Goal: Task Accomplishment & Management: Manage account settings

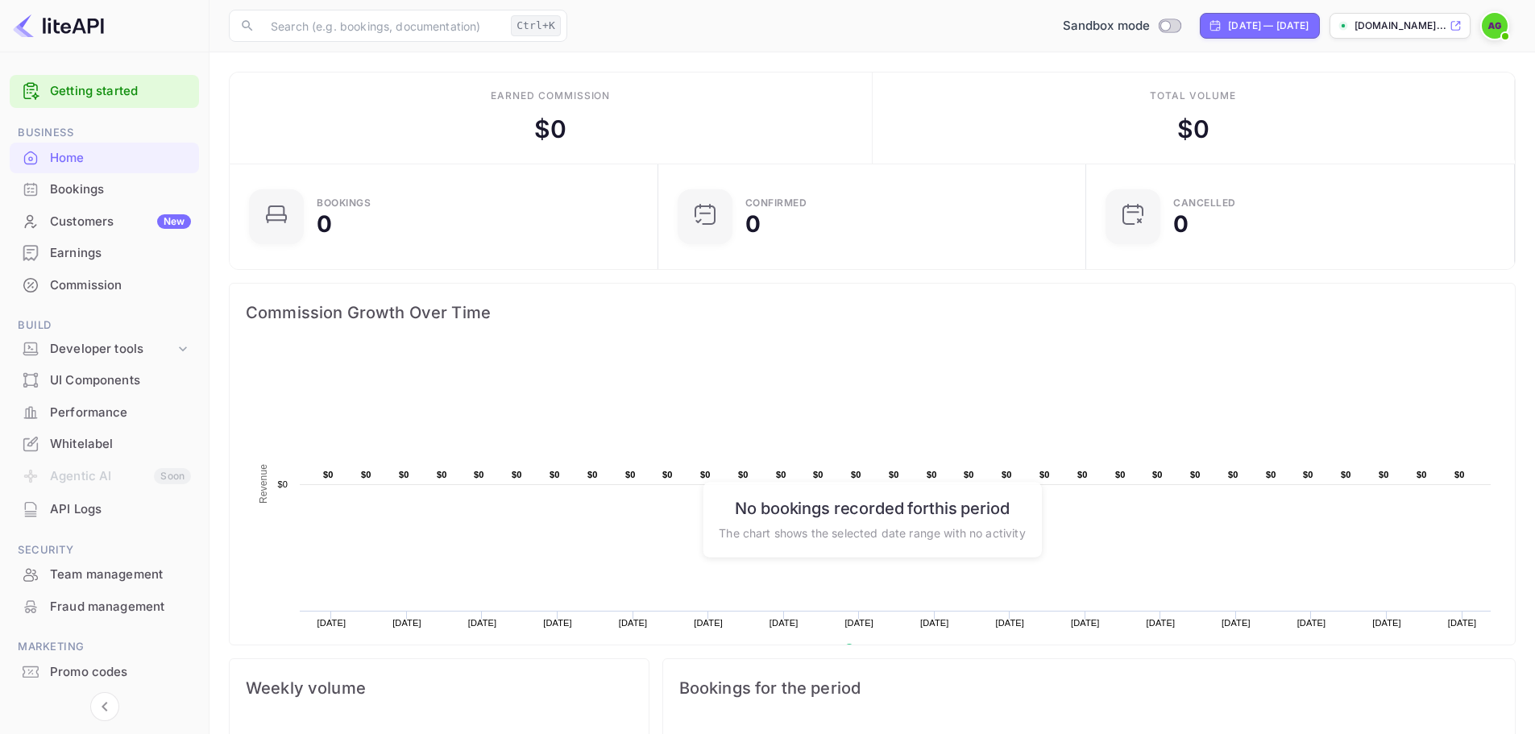
click at [1389, 25] on p "[DOMAIN_NAME]..." at bounding box center [1400, 26] width 92 height 15
click at [1150, 29] on input "Switch to Production mode" at bounding box center [1166, 25] width 32 height 10
checkbox input "false"
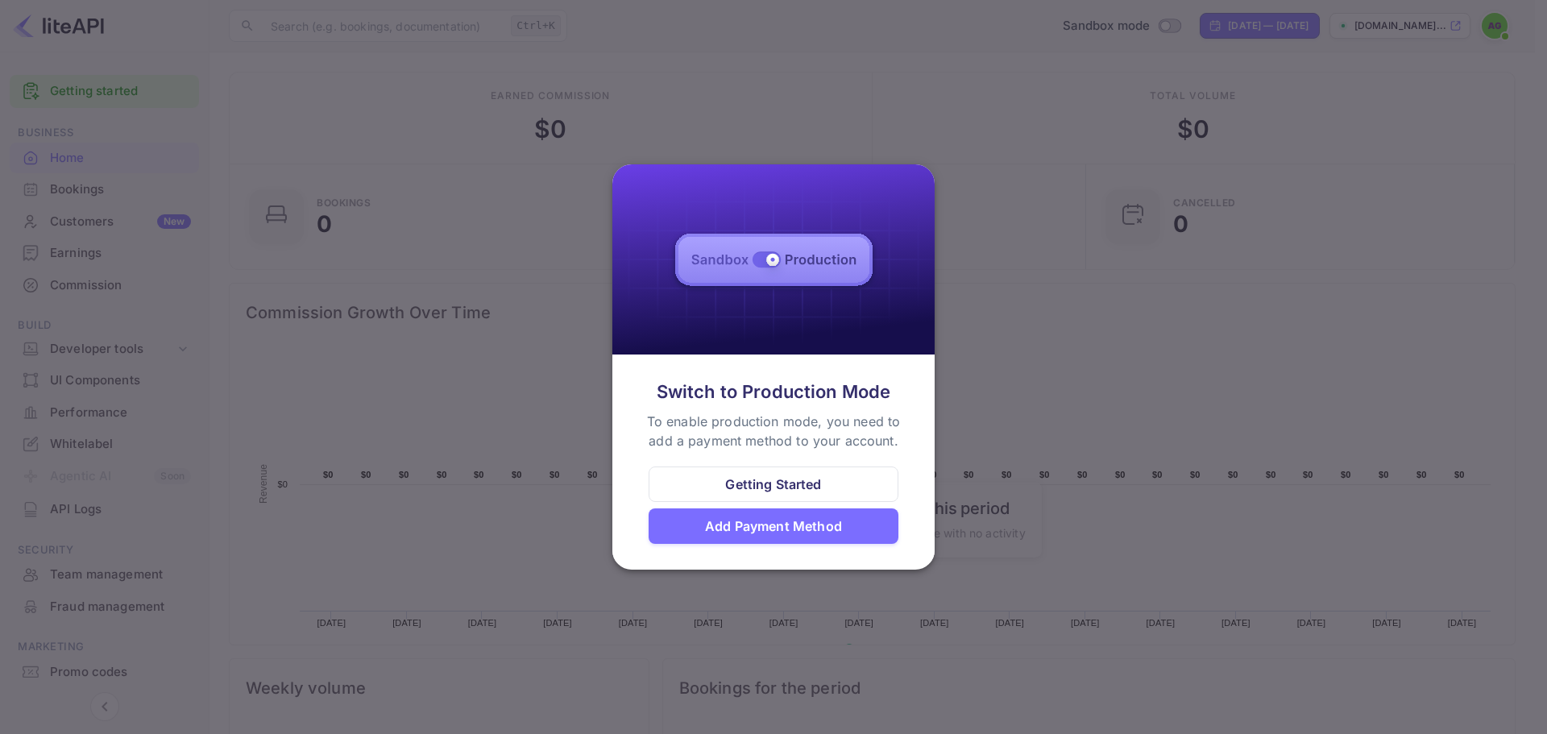
click at [1096, 41] on div at bounding box center [773, 367] width 1547 height 734
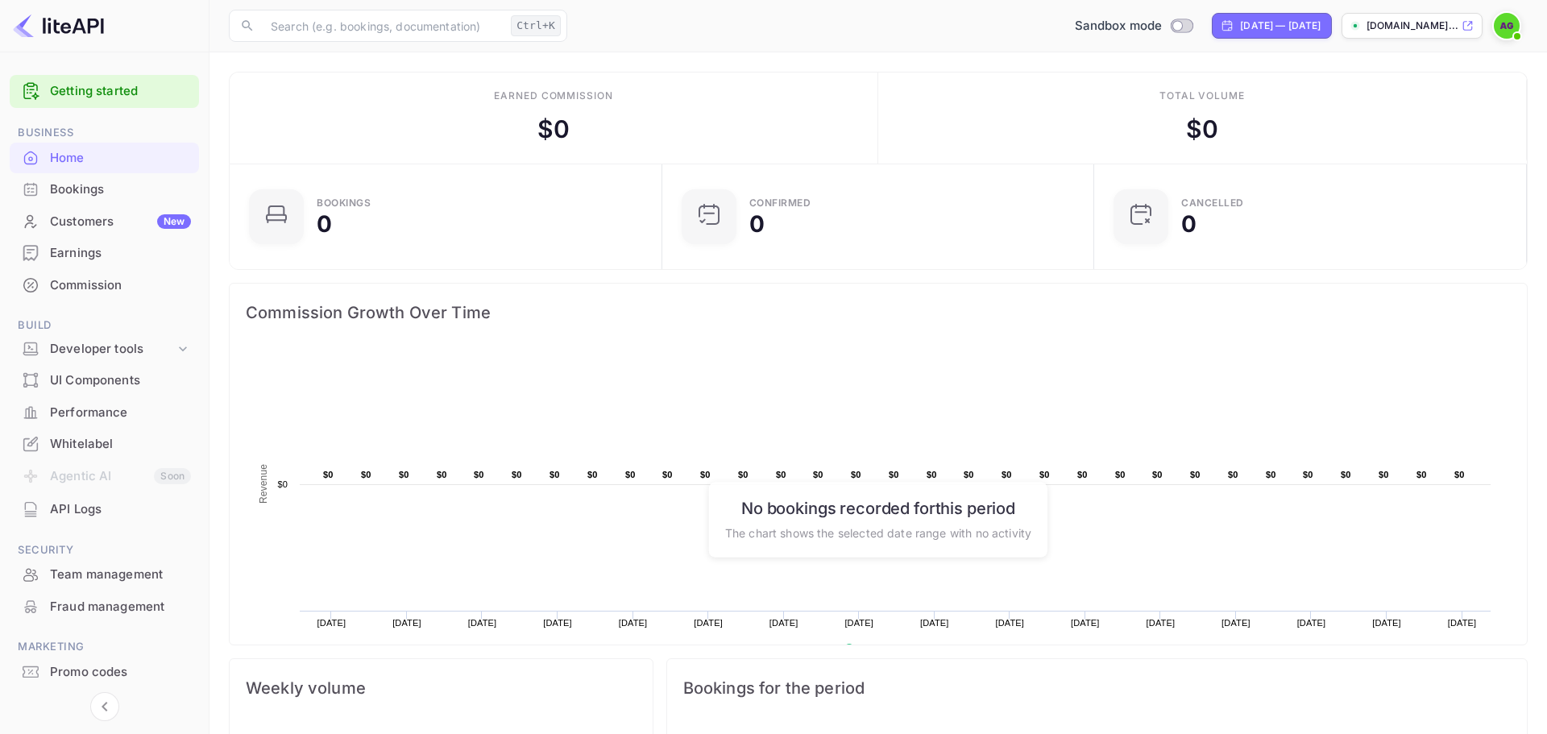
scroll to position [13, 13]
click at [86, 506] on div "API Logs" at bounding box center [120, 509] width 141 height 19
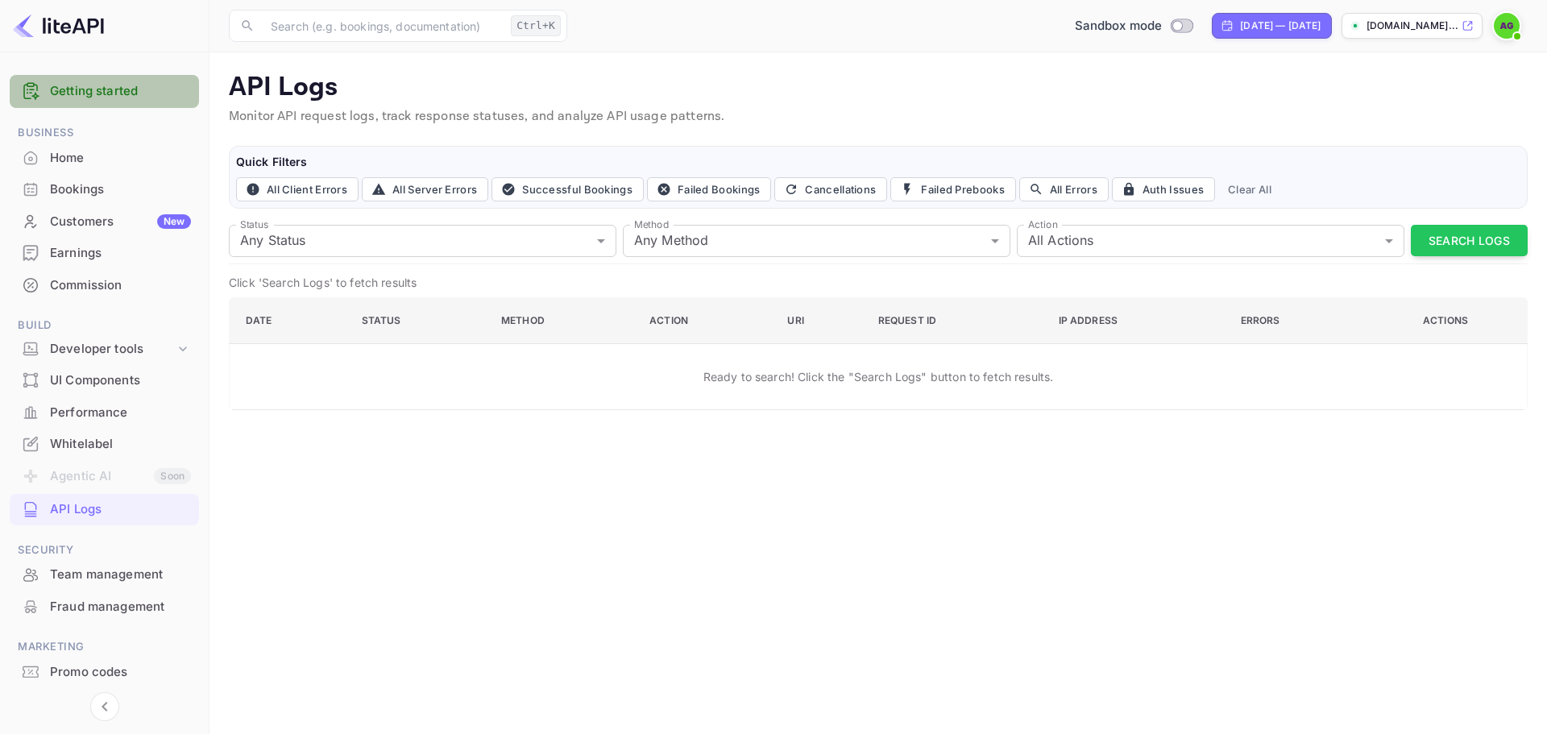
click at [100, 102] on div "Getting started" at bounding box center [104, 91] width 189 height 33
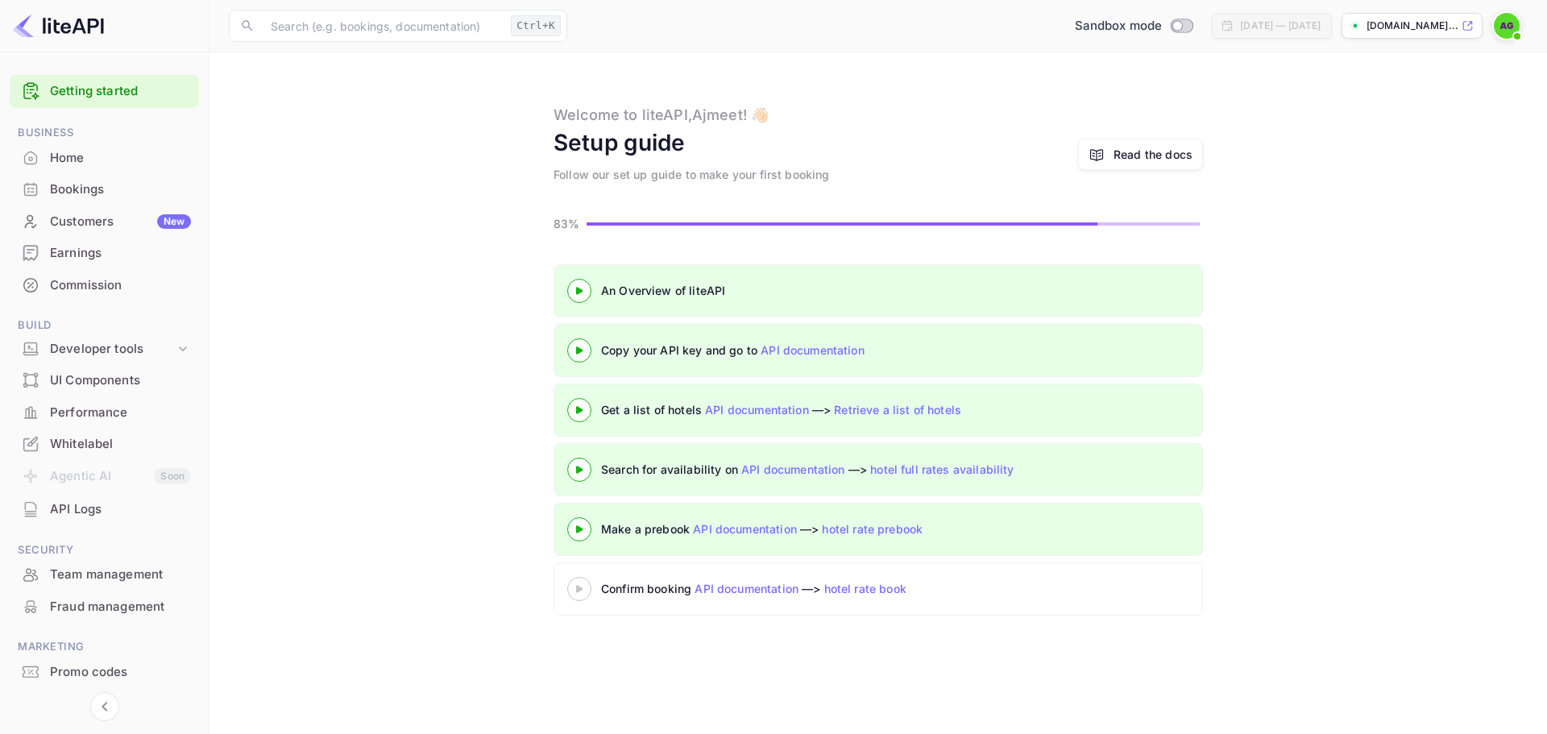
click at [803, 350] on link "API documentation" at bounding box center [813, 350] width 104 height 14
click at [108, 437] on div "Whitelabel" at bounding box center [120, 444] width 141 height 19
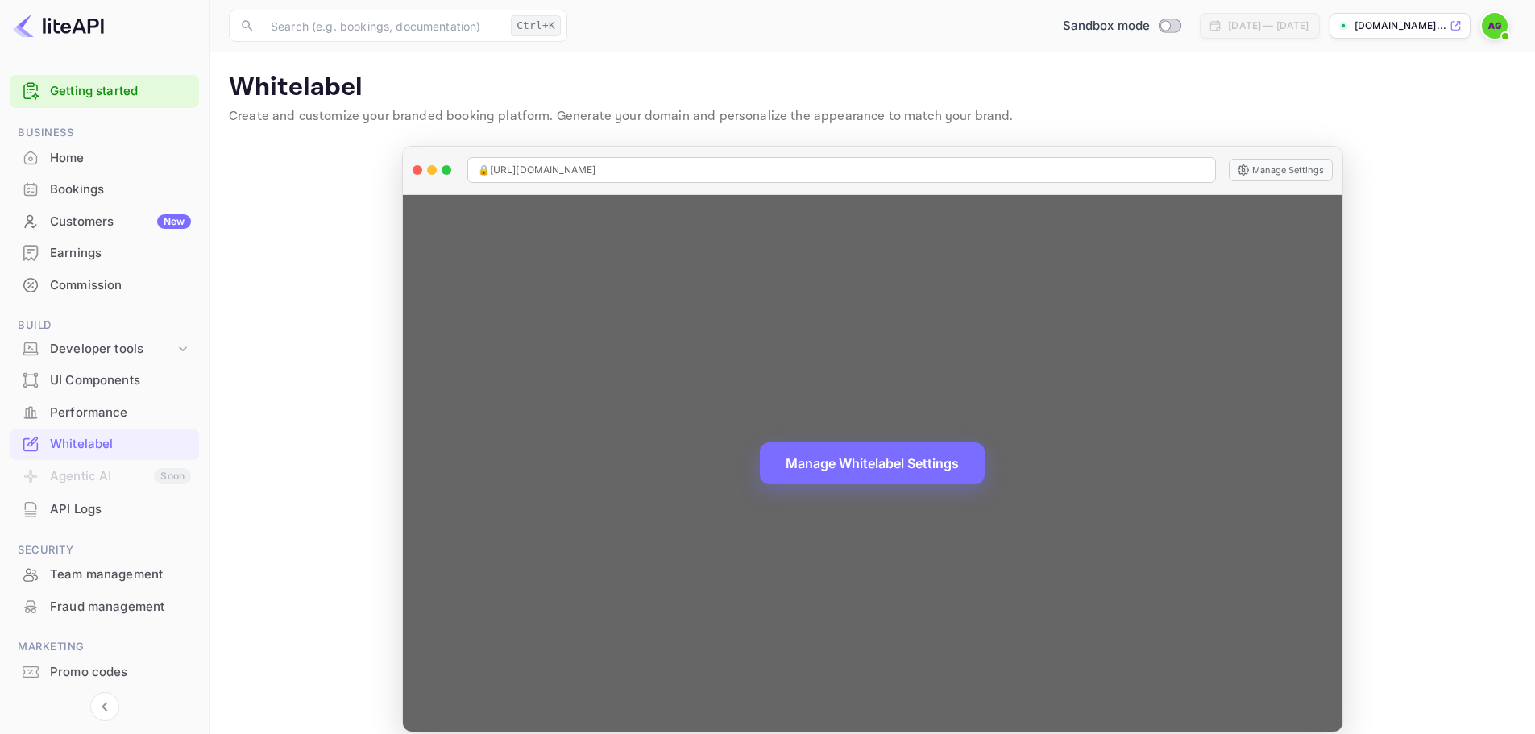
scroll to position [18, 0]
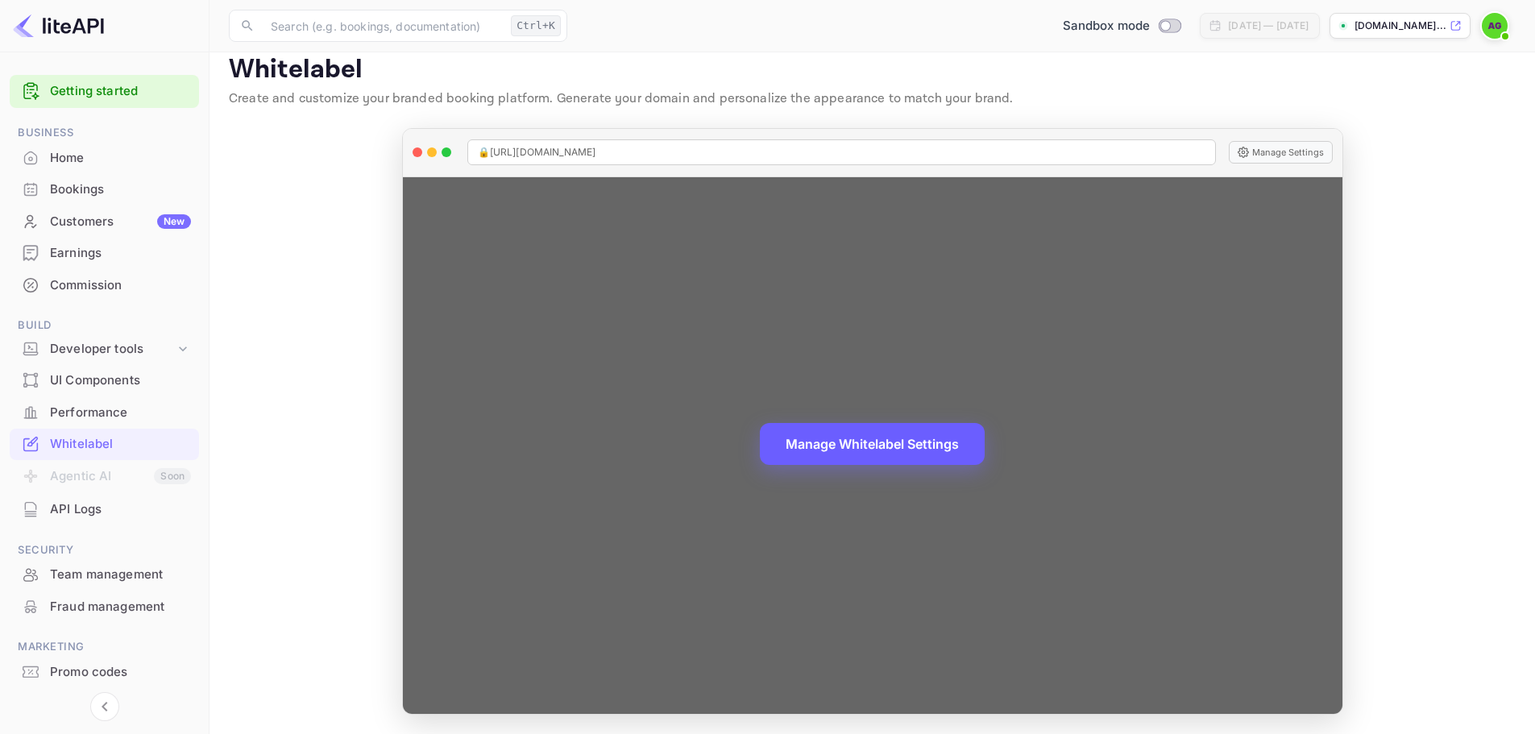
click at [936, 443] on button "Manage Whitelabel Settings" at bounding box center [872, 444] width 225 height 42
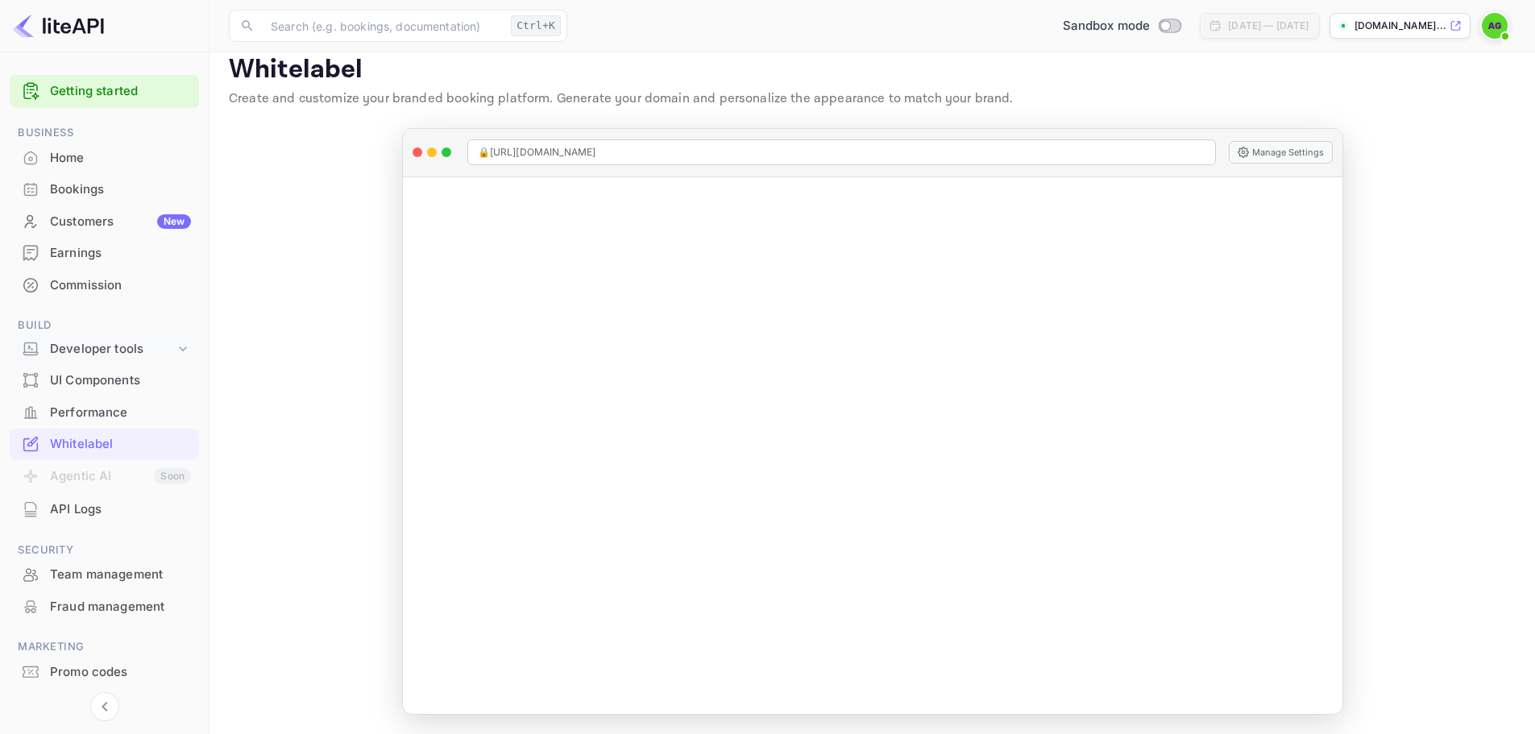
scroll to position [0, 0]
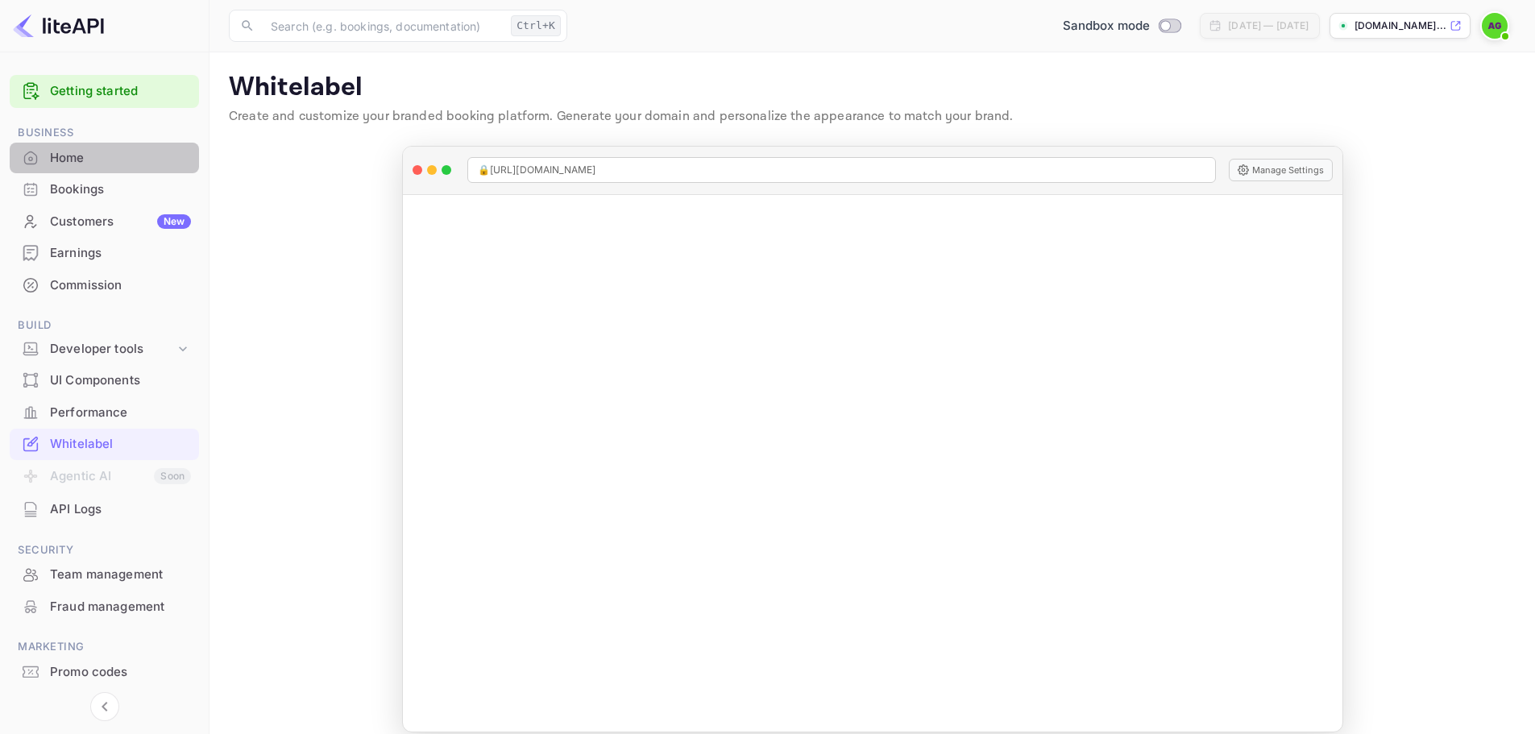
click at [58, 151] on div "Home" at bounding box center [120, 158] width 141 height 19
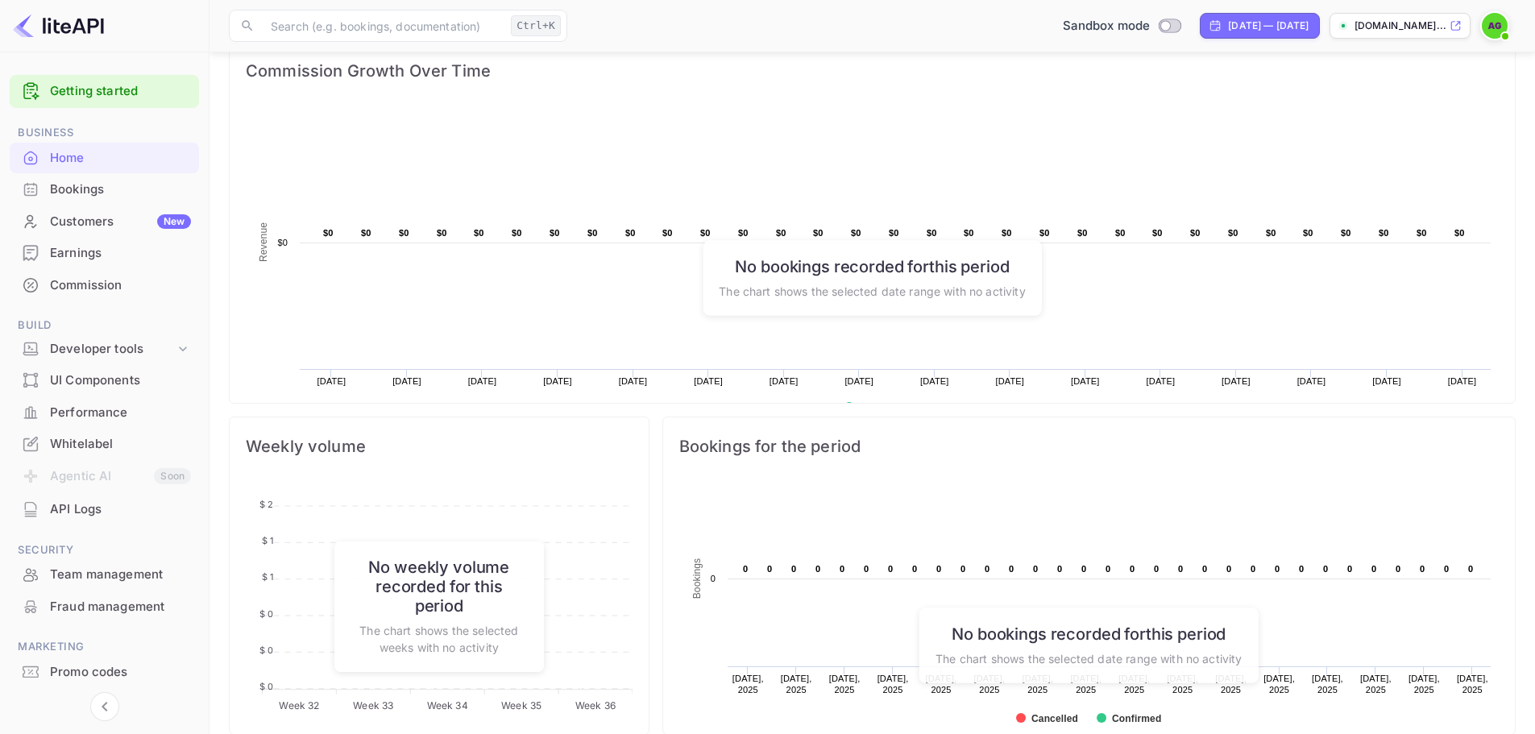
scroll to position [497, 0]
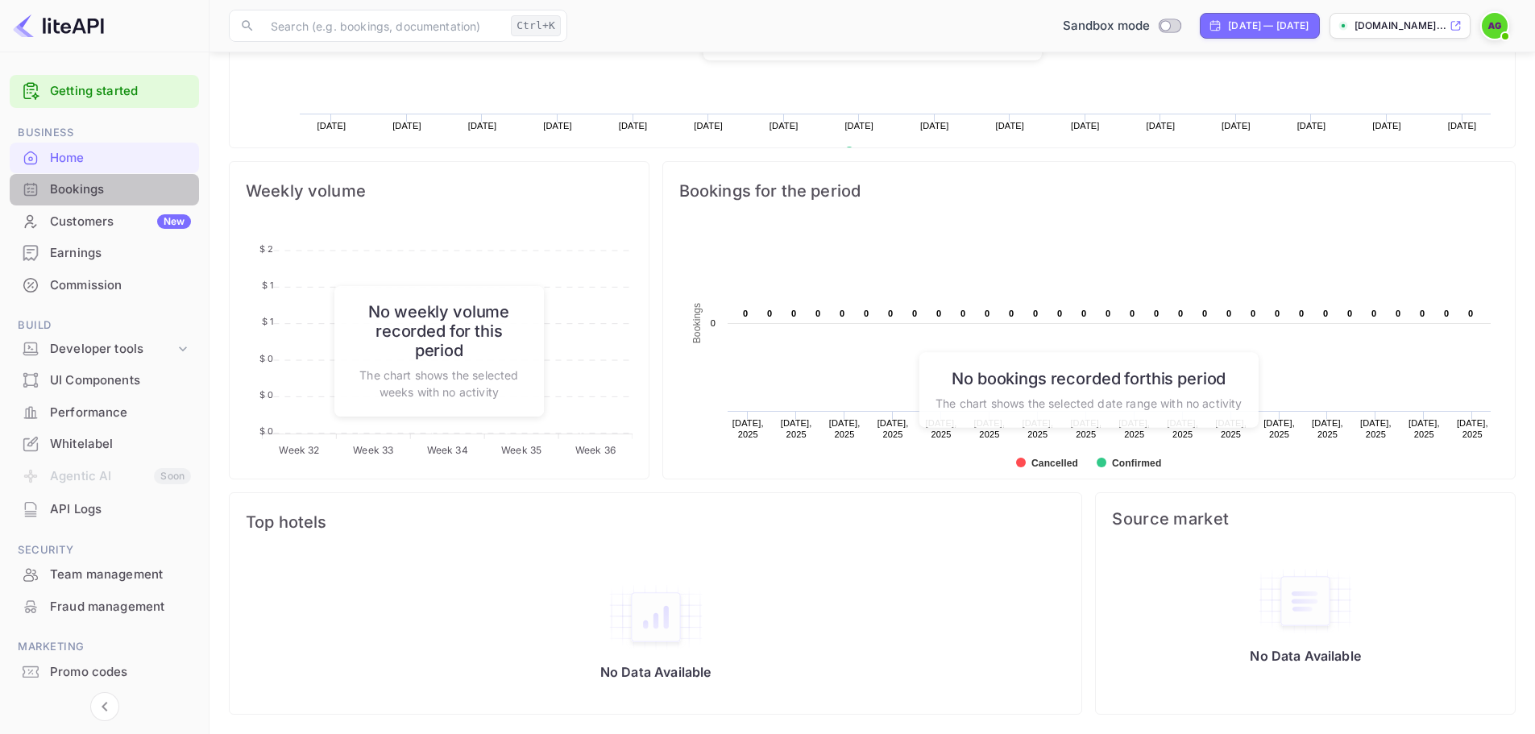
click at [106, 189] on div "Bookings" at bounding box center [120, 189] width 141 height 19
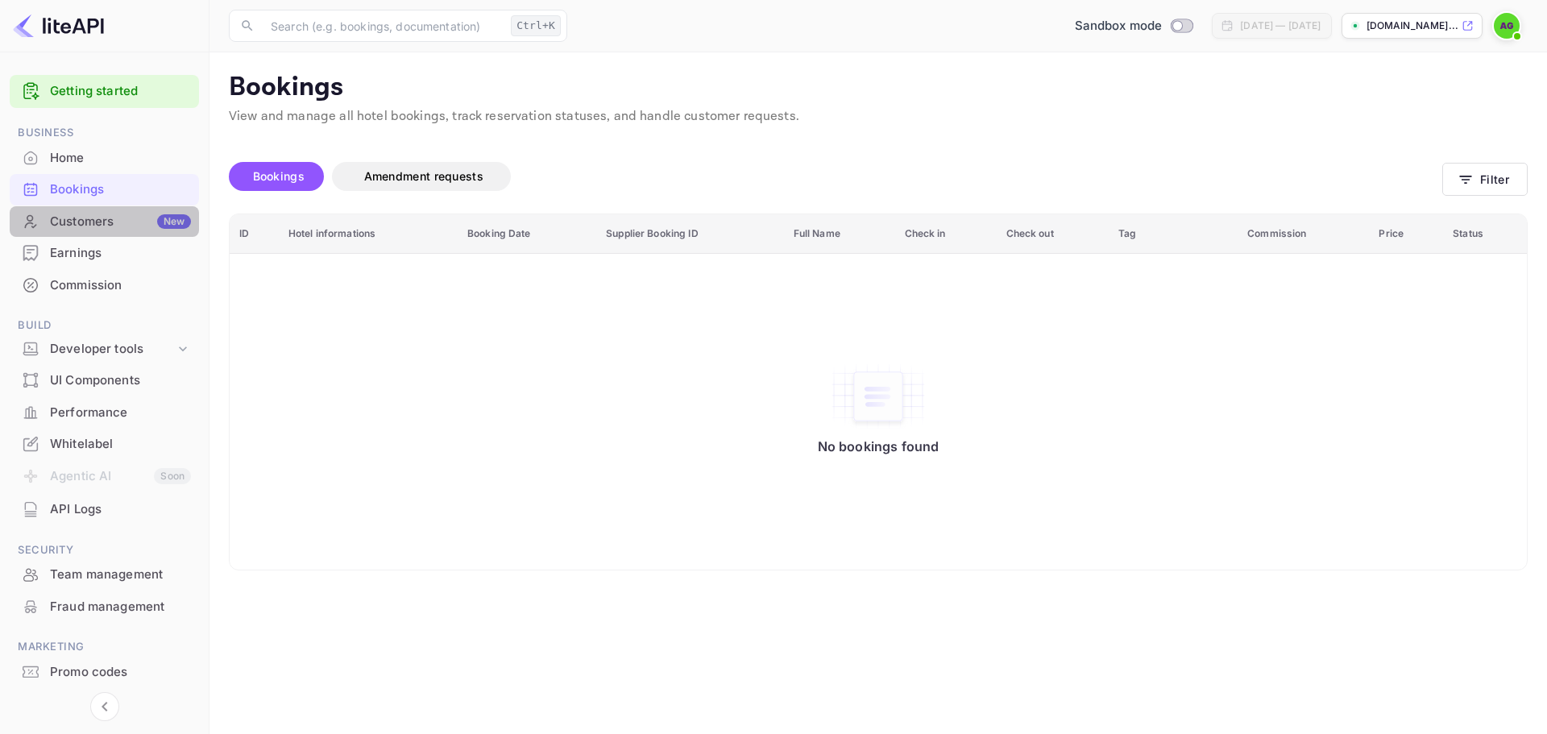
click at [89, 217] on div "Customers New" at bounding box center [120, 222] width 141 height 19
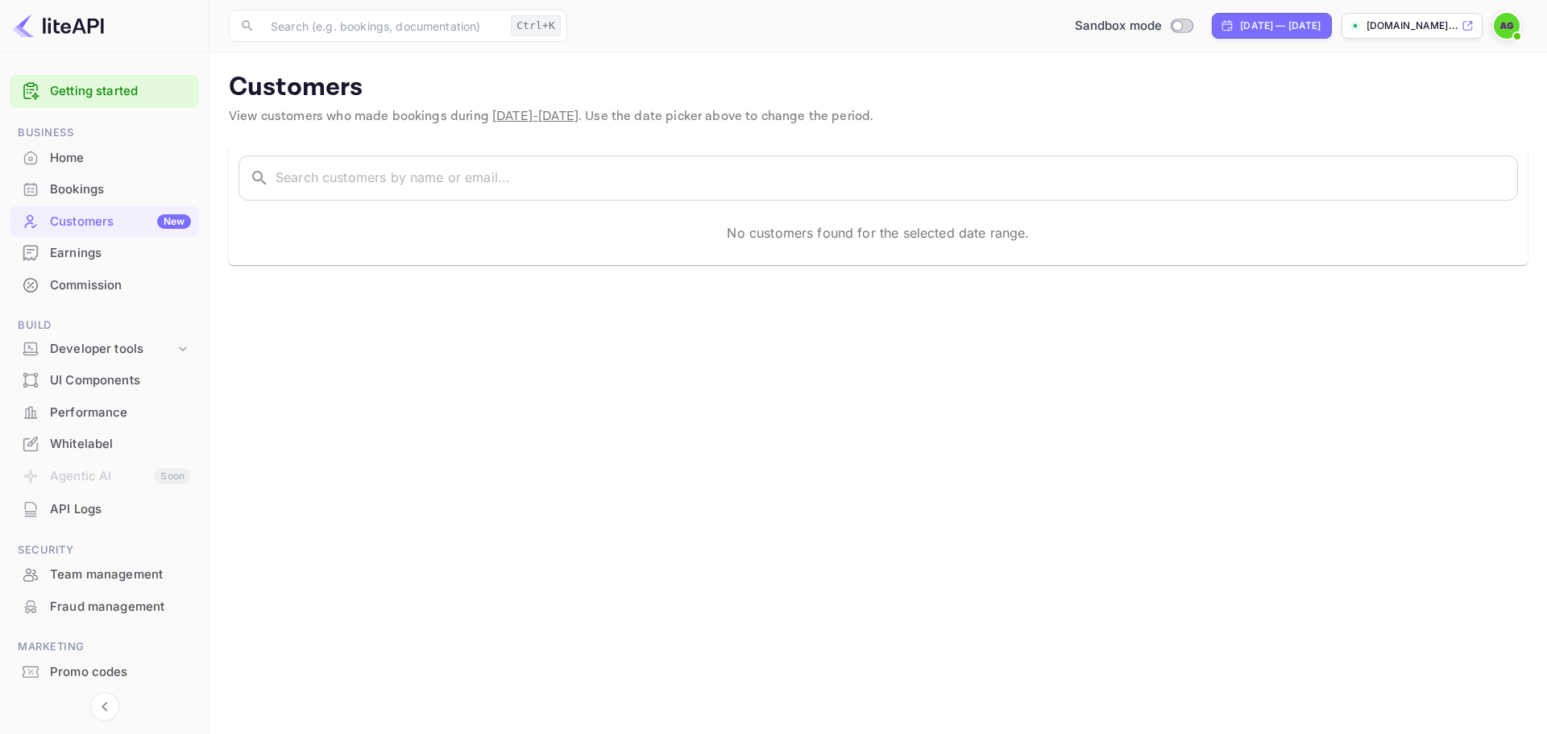
click at [73, 261] on div "Earnings" at bounding box center [120, 253] width 141 height 19
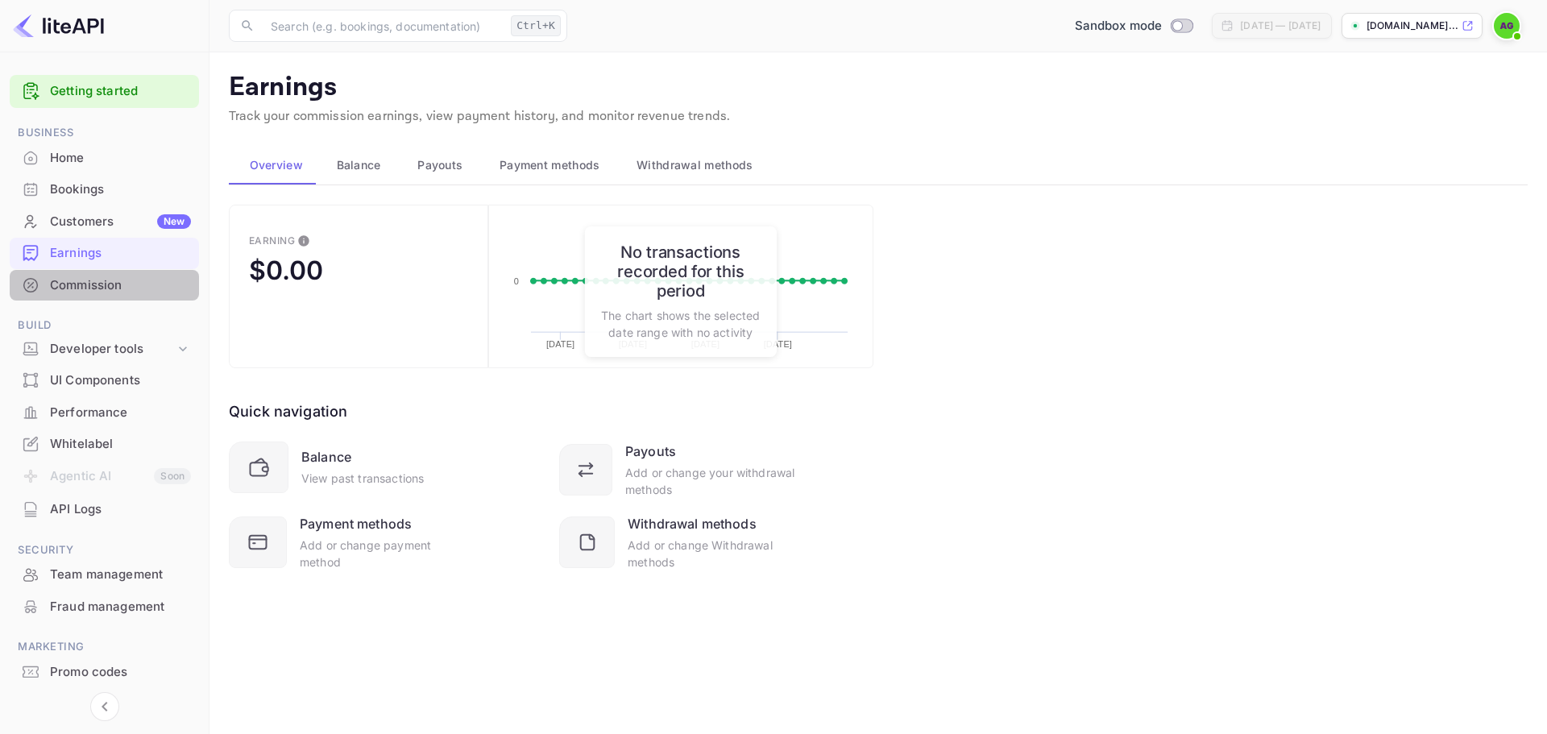
click at [61, 291] on div "Commission" at bounding box center [120, 285] width 141 height 19
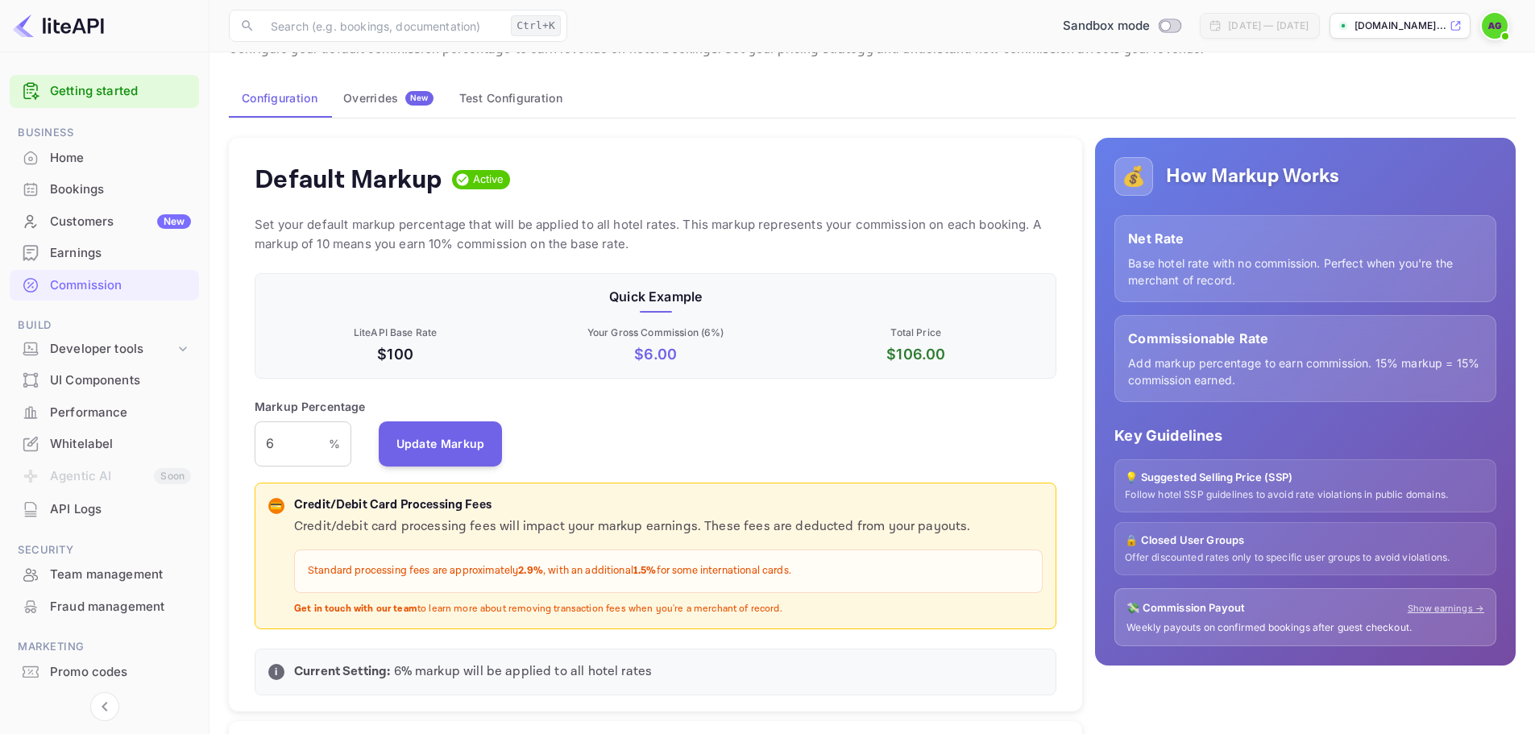
scroll to position [161, 0]
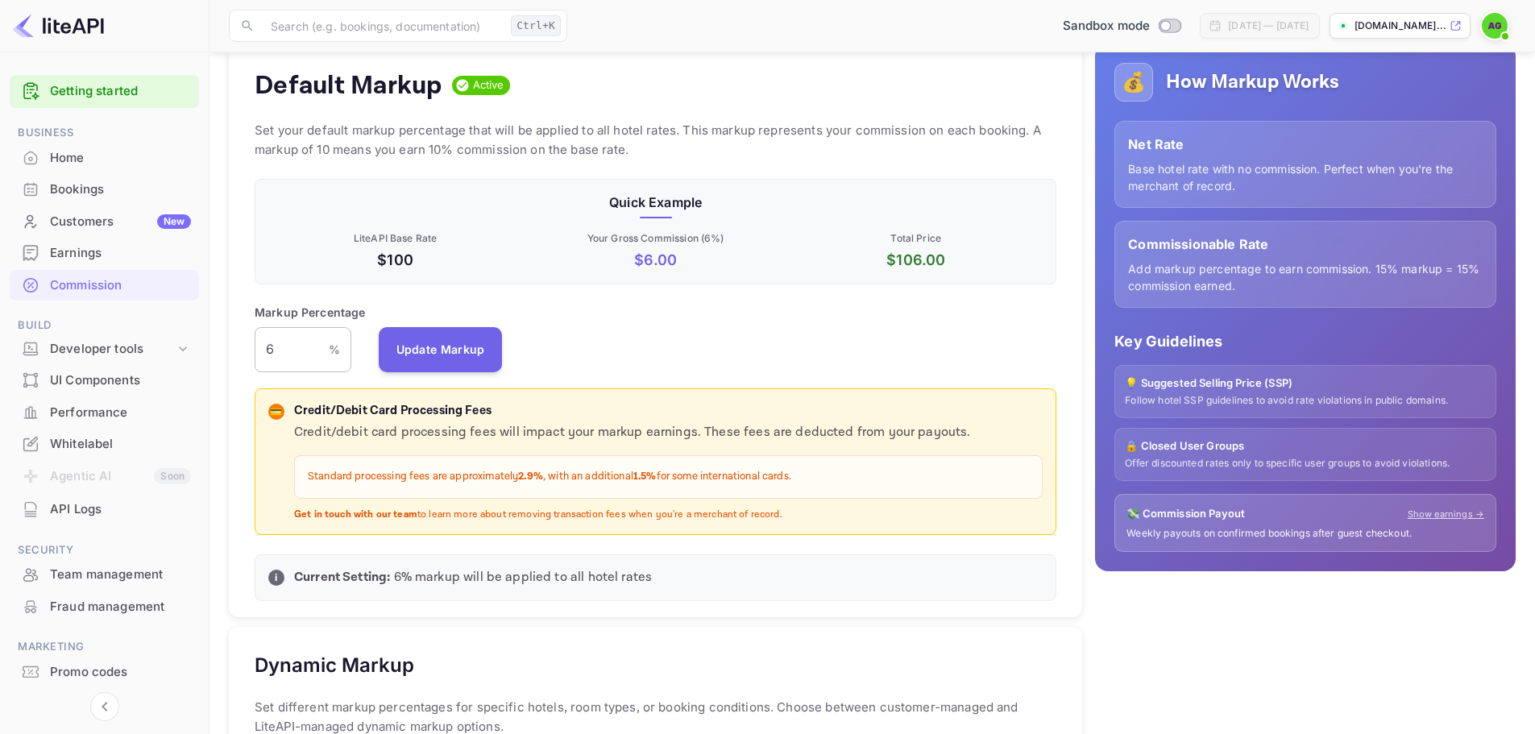
click at [278, 352] on input "6" at bounding box center [292, 349] width 74 height 45
click at [418, 363] on button "Update Markup" at bounding box center [441, 348] width 124 height 45
click at [688, 346] on div "Markup Percentage 10 % ​ Update Markup" at bounding box center [656, 338] width 802 height 68
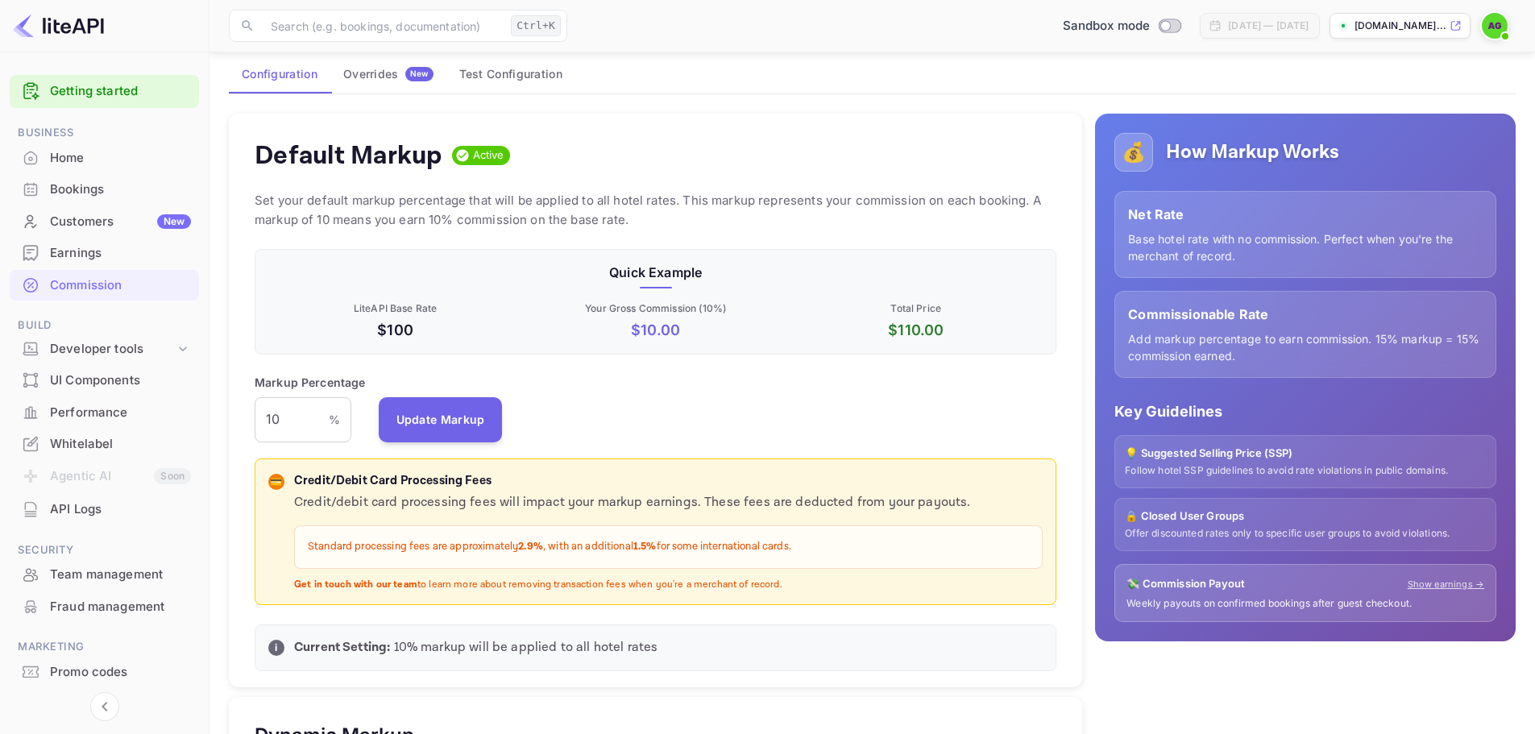
scroll to position [81, 0]
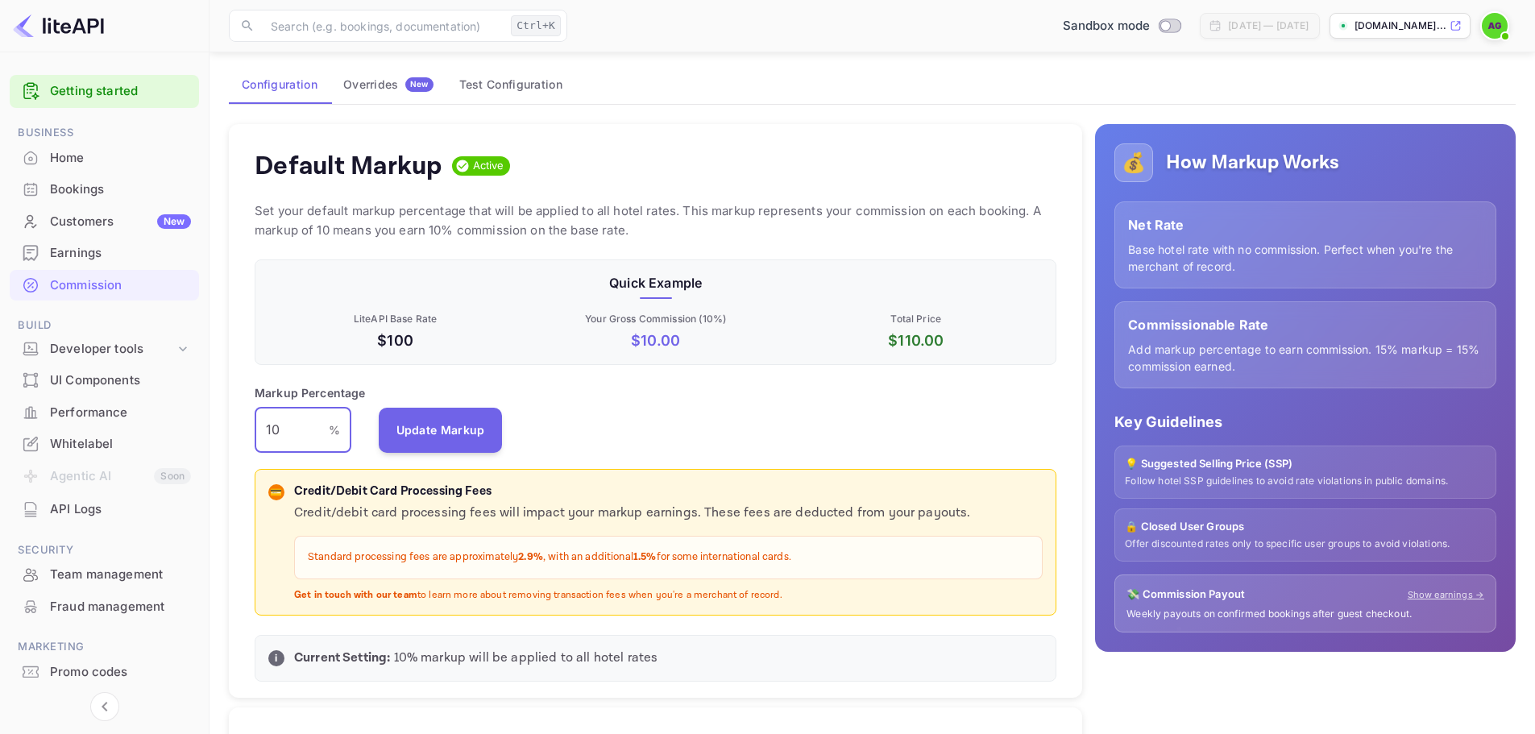
click at [292, 432] on input "10" at bounding box center [292, 430] width 74 height 45
type input "1"
type input "20"
click at [441, 430] on button "Update Markup" at bounding box center [441, 429] width 124 height 45
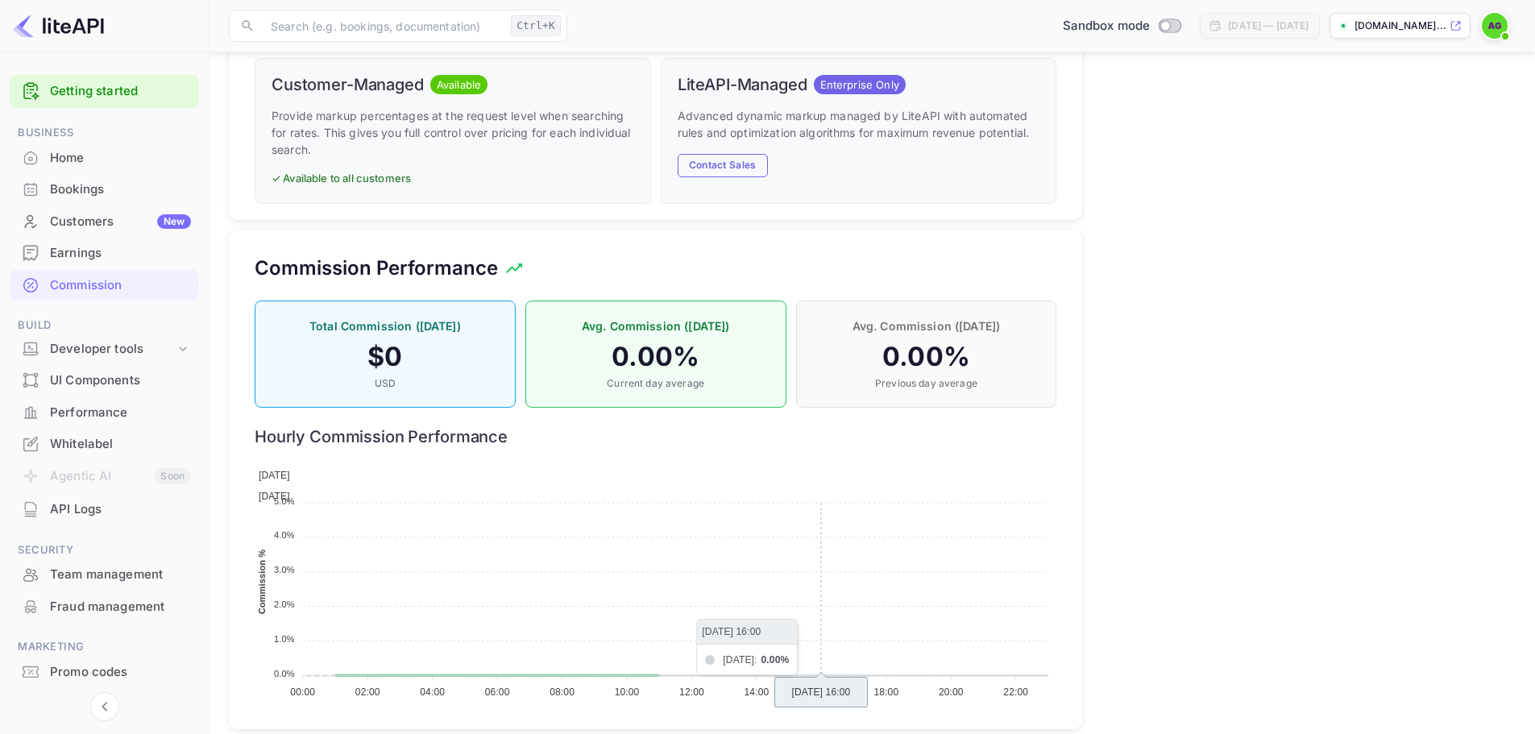
scroll to position [883, 0]
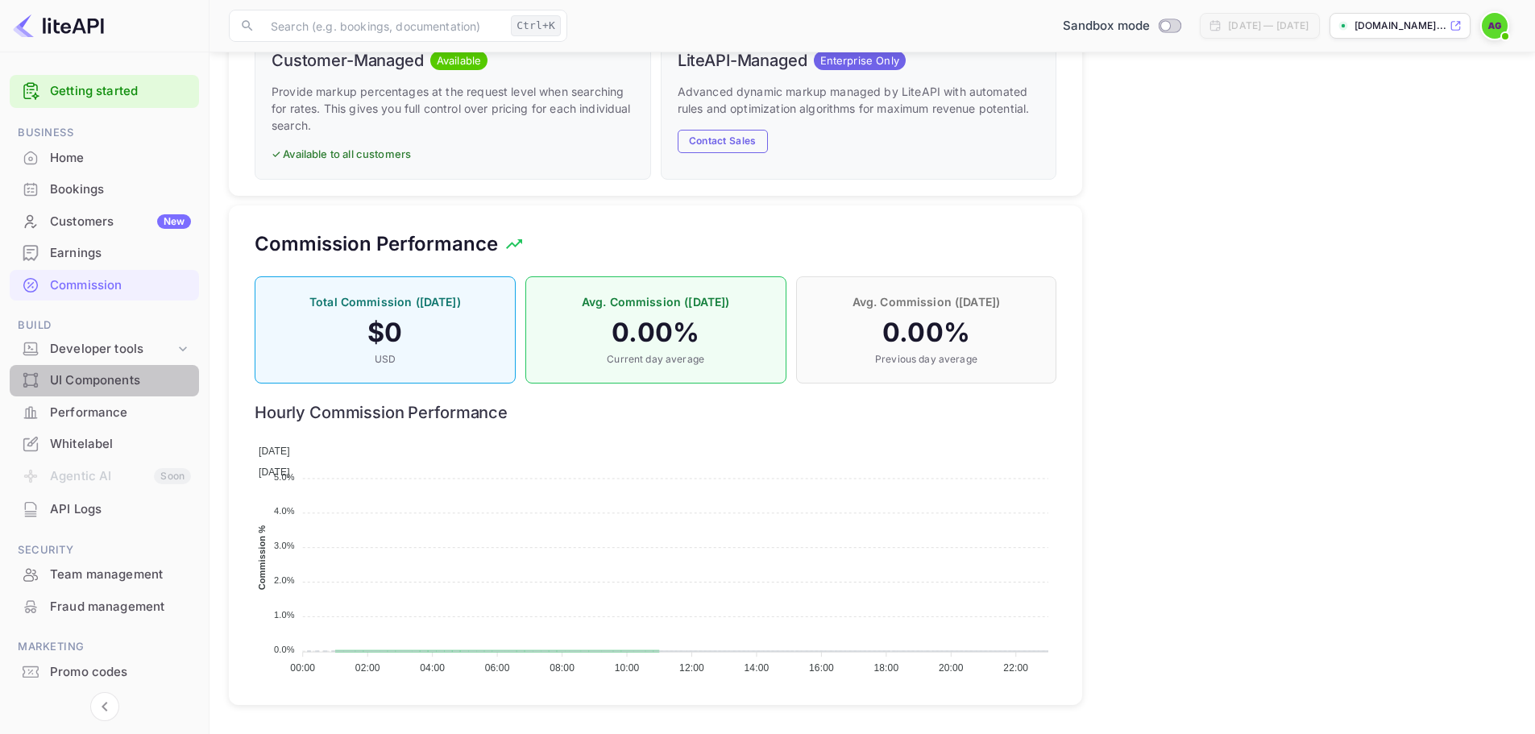
click at [69, 385] on div "UI Components" at bounding box center [120, 380] width 141 height 19
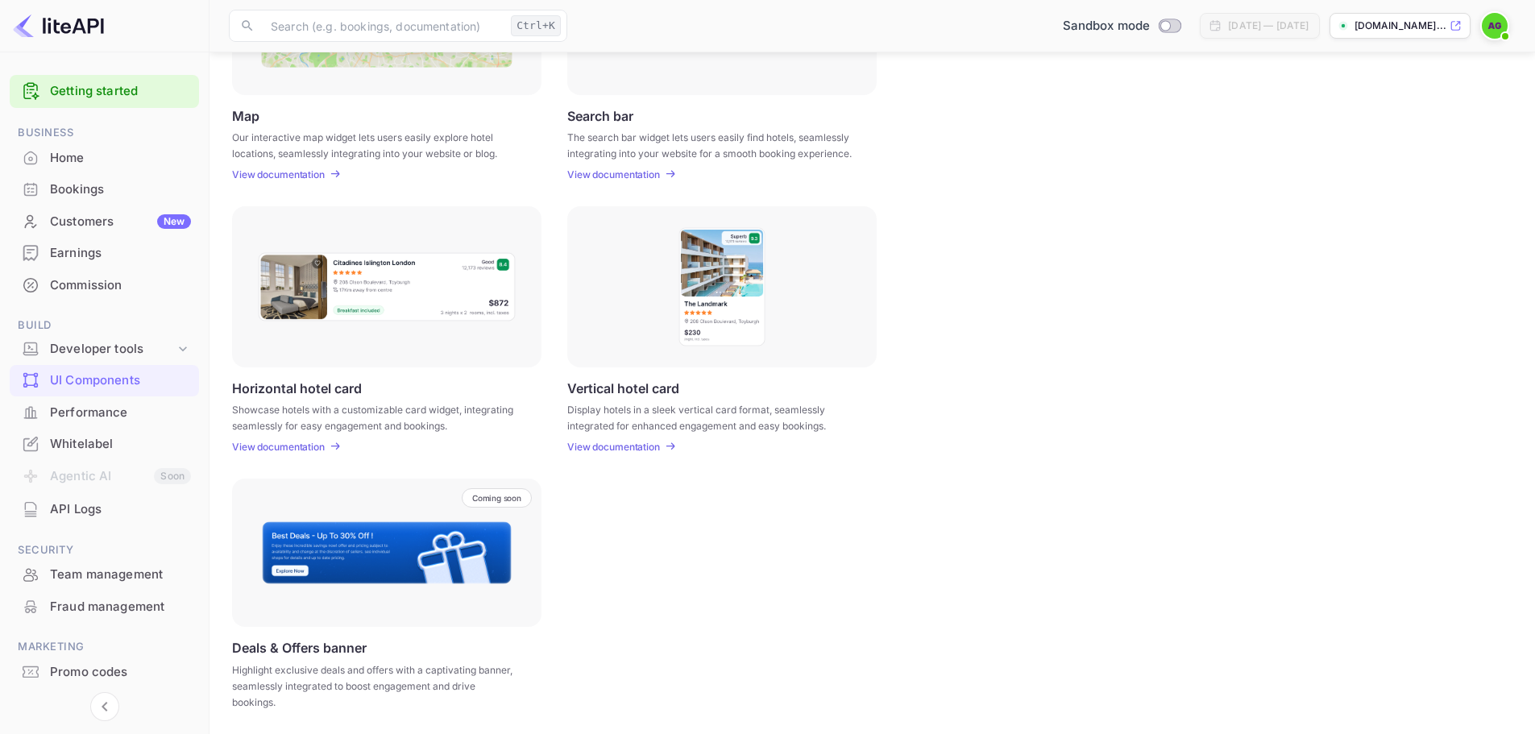
scroll to position [352, 0]
click at [90, 345] on div "Developer tools" at bounding box center [112, 349] width 125 height 19
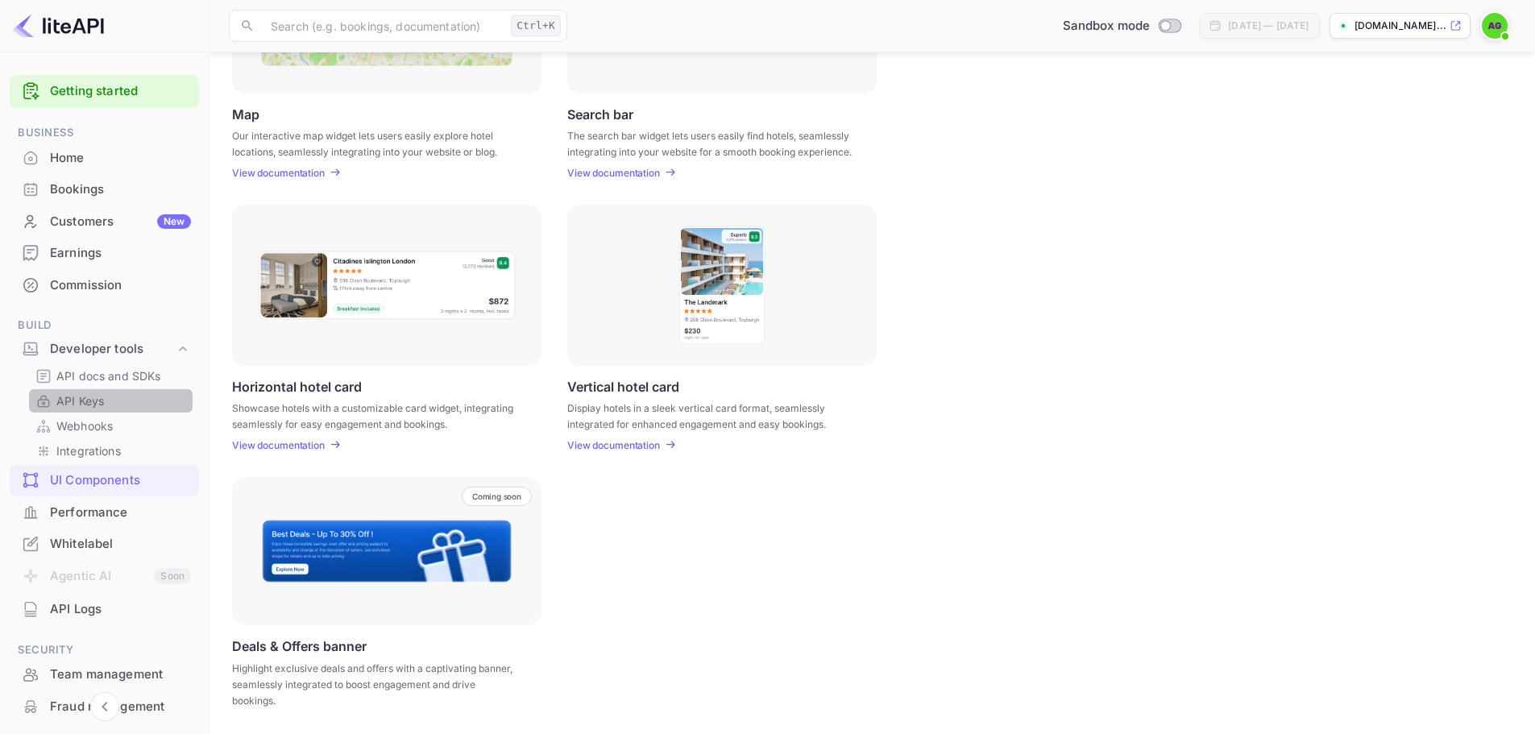
click at [64, 400] on p "API Keys" at bounding box center [80, 400] width 48 height 17
